Goal: Navigation & Orientation: Find specific page/section

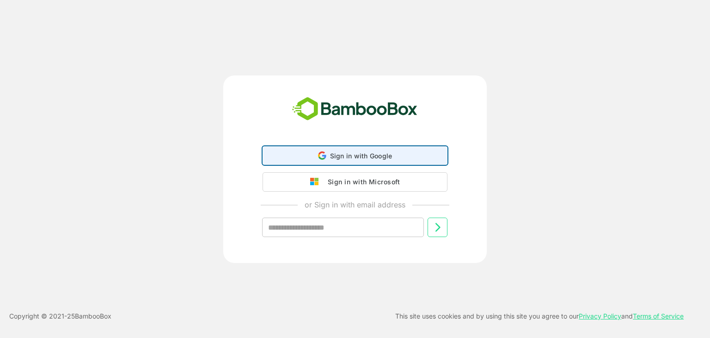
click at [333, 156] on span "Sign in with Google" at bounding box center [361, 156] width 62 height 8
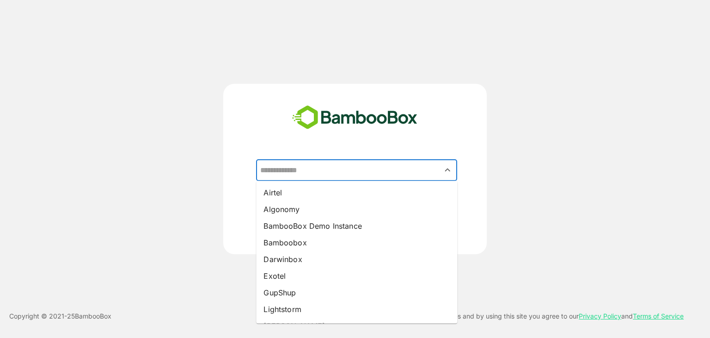
click at [329, 171] on input "text" at bounding box center [356, 170] width 197 height 18
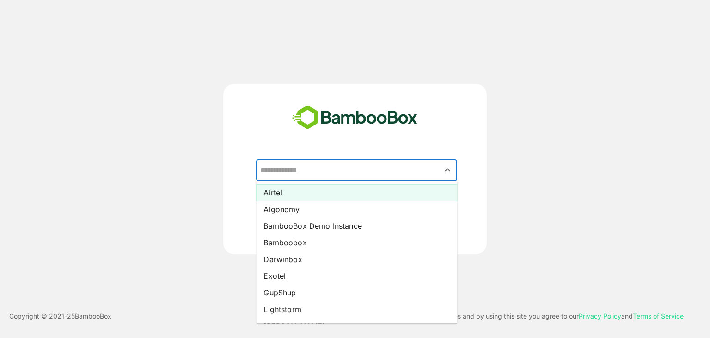
click at [329, 188] on li "Airtel" at bounding box center [356, 192] width 201 height 17
type input "******"
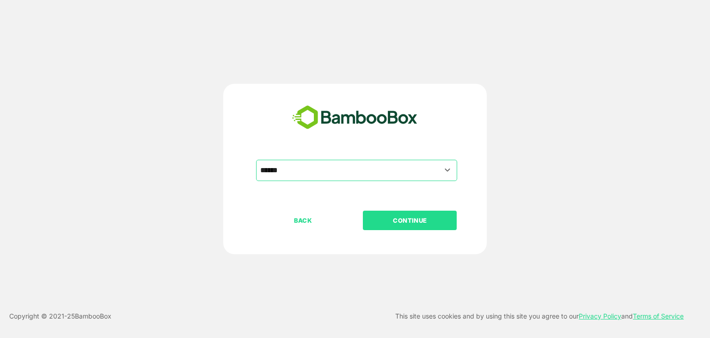
click at [407, 219] on p "CONTINUE" at bounding box center [410, 220] width 92 height 10
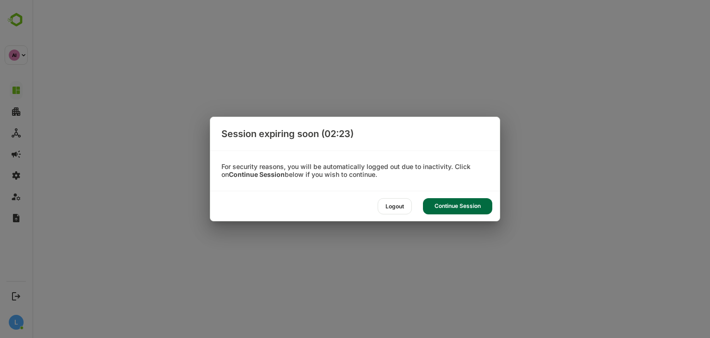
click at [442, 205] on div "Continue Session" at bounding box center [457, 206] width 69 height 16
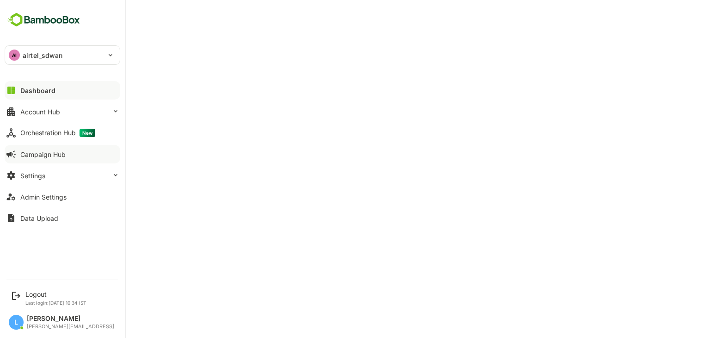
click at [33, 157] on div "Campaign Hub" at bounding box center [42, 154] width 45 height 8
